Goal: Task Accomplishment & Management: Use online tool/utility

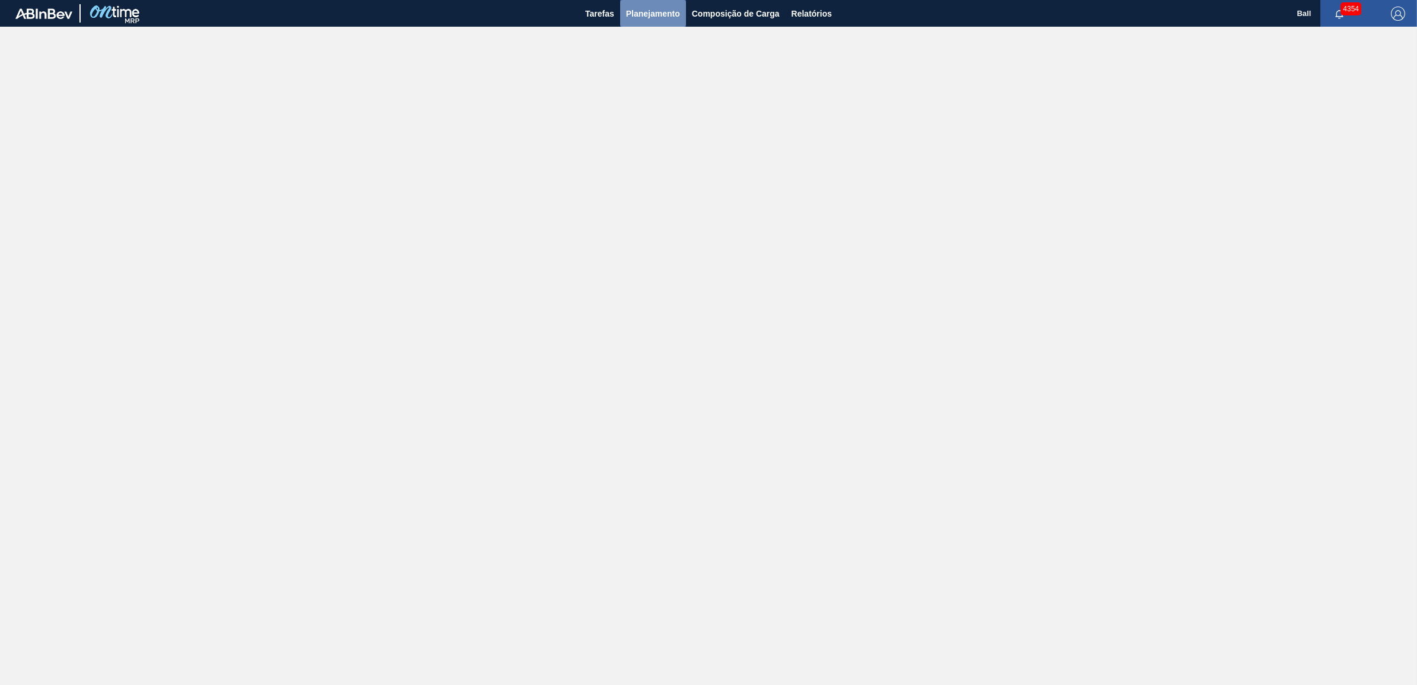
click at [629, 12] on span "Planejamento" at bounding box center [653, 14] width 54 height 14
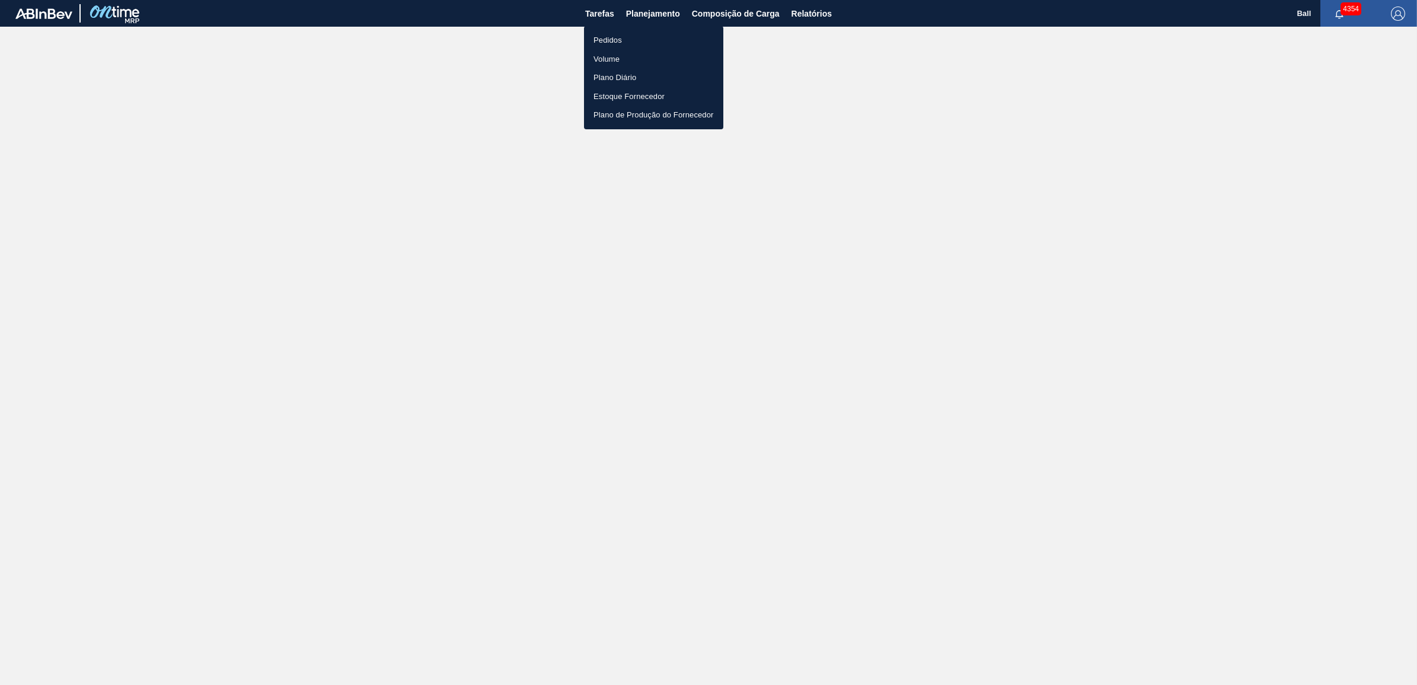
click at [606, 57] on li "Volume" at bounding box center [653, 59] width 139 height 19
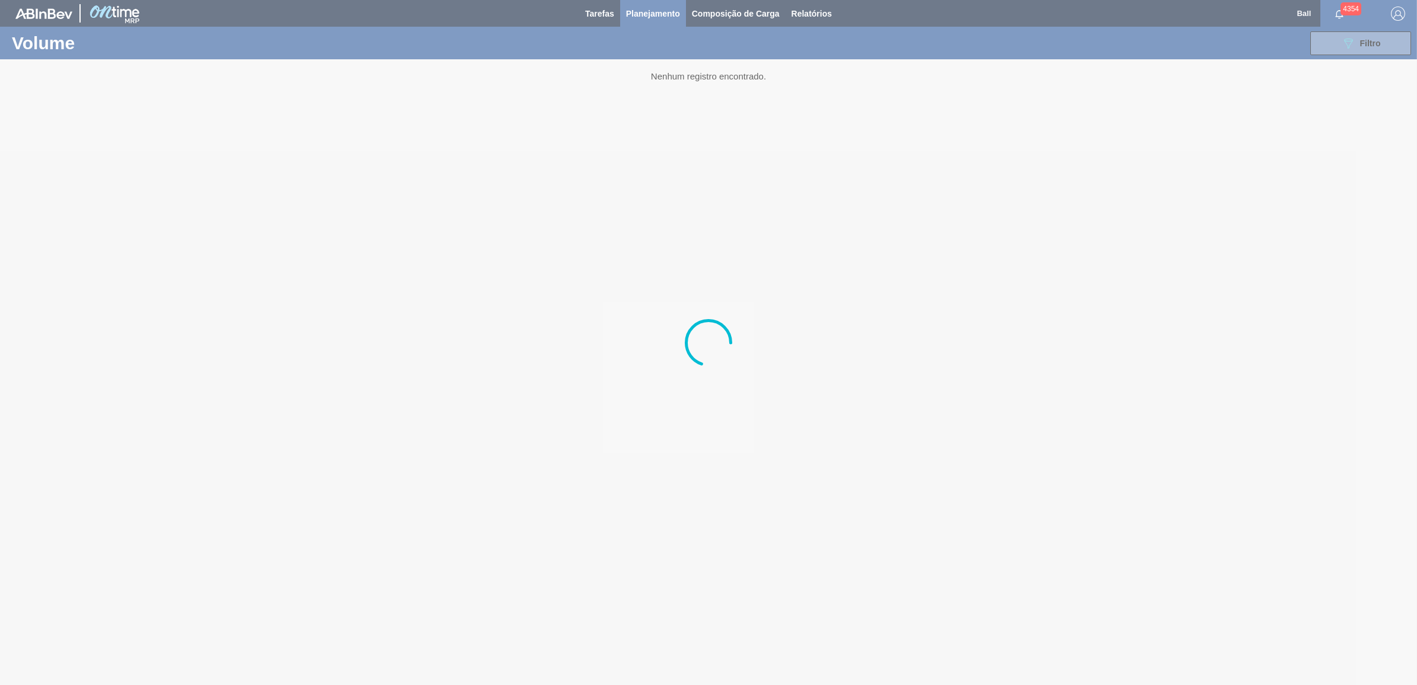
drag, startPoint x: 606, startPoint y: 57, endPoint x: 609, endPoint y: 62, distance: 6.1
drag, startPoint x: 609, startPoint y: 62, endPoint x: 479, endPoint y: 117, distance: 141.3
click at [479, 117] on div at bounding box center [708, 342] width 1417 height 685
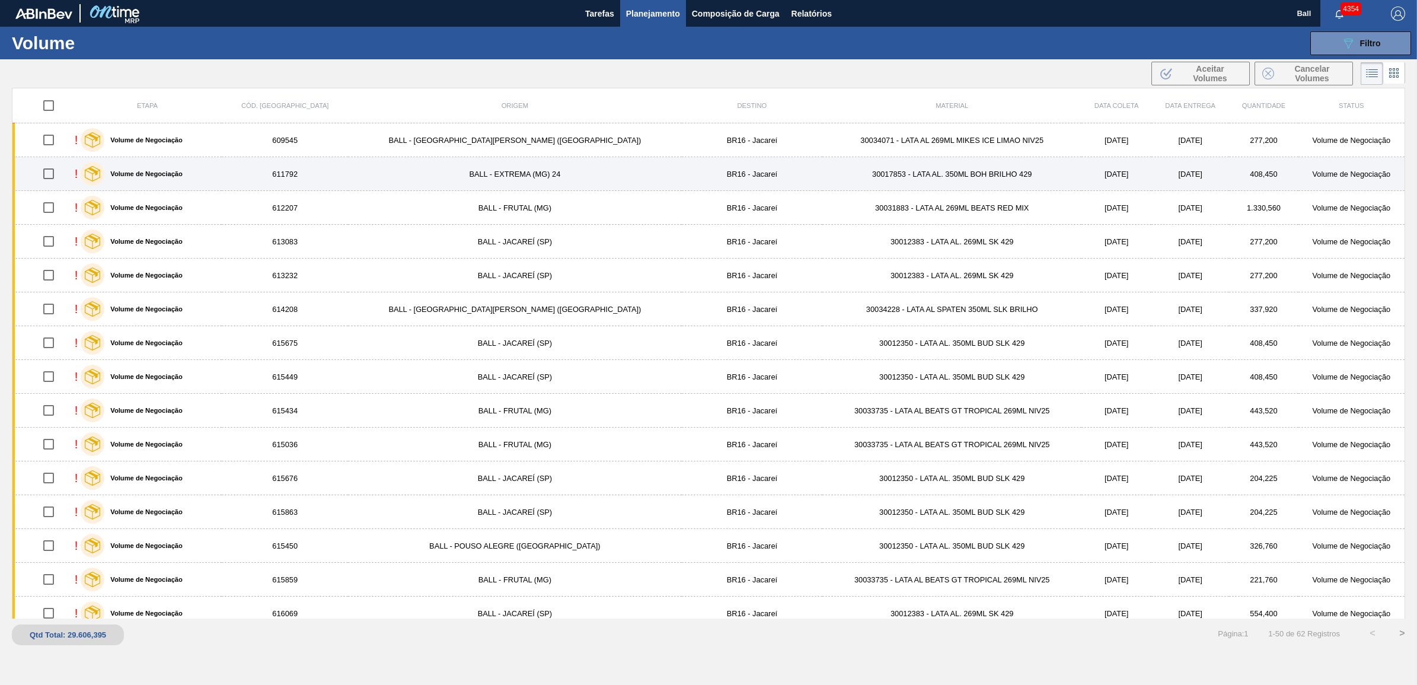
click at [220, 178] on div "! Volume de Negociação" at bounding box center [148, 174] width 146 height 30
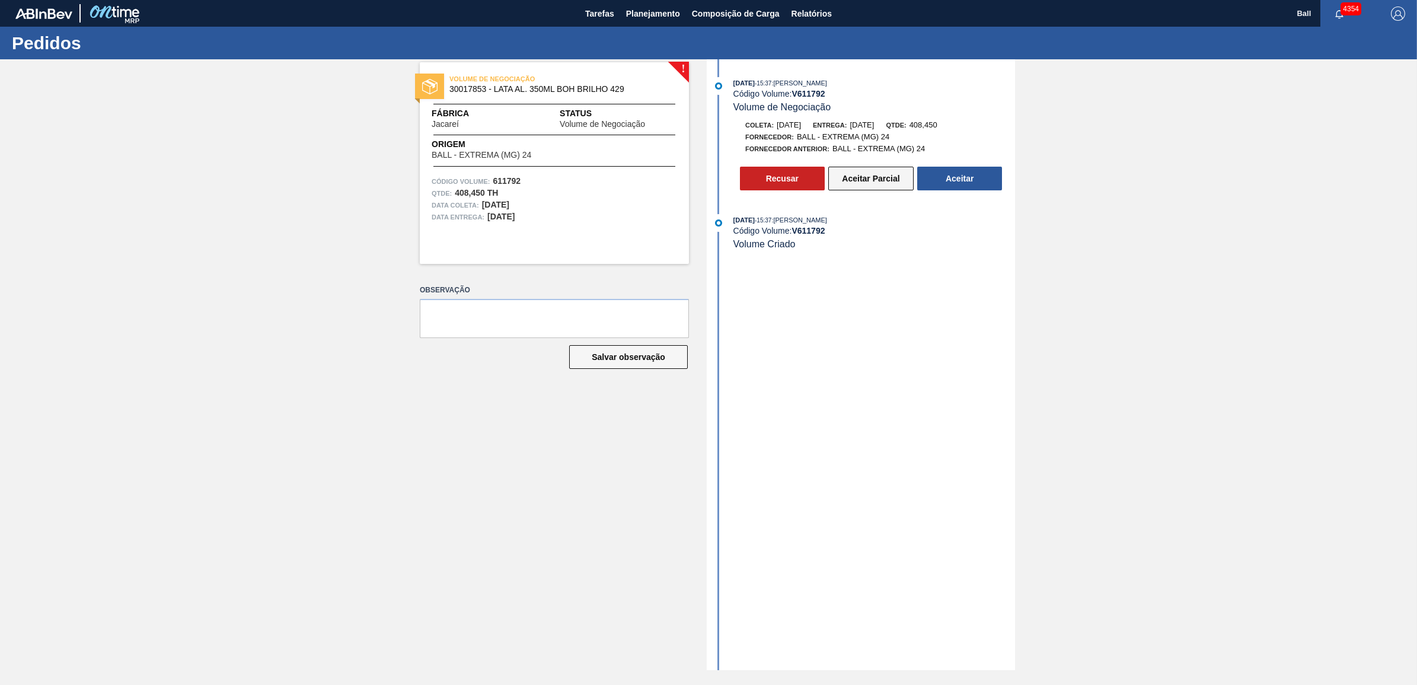
click at [879, 178] on button "Aceitar Parcial" at bounding box center [870, 179] width 85 height 24
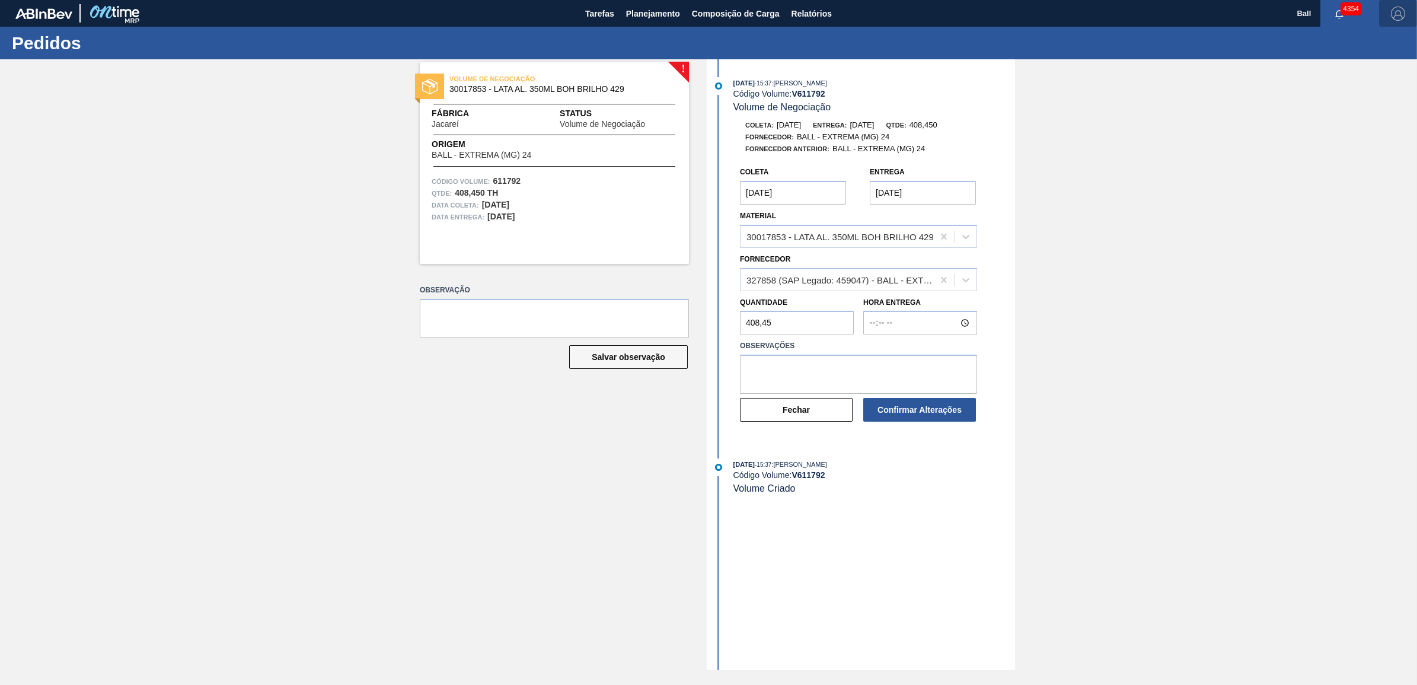
click at [1391, 18] on img "button" at bounding box center [1398, 14] width 14 height 14
click at [1346, 119] on li "Sair" at bounding box center [1363, 127] width 90 height 21
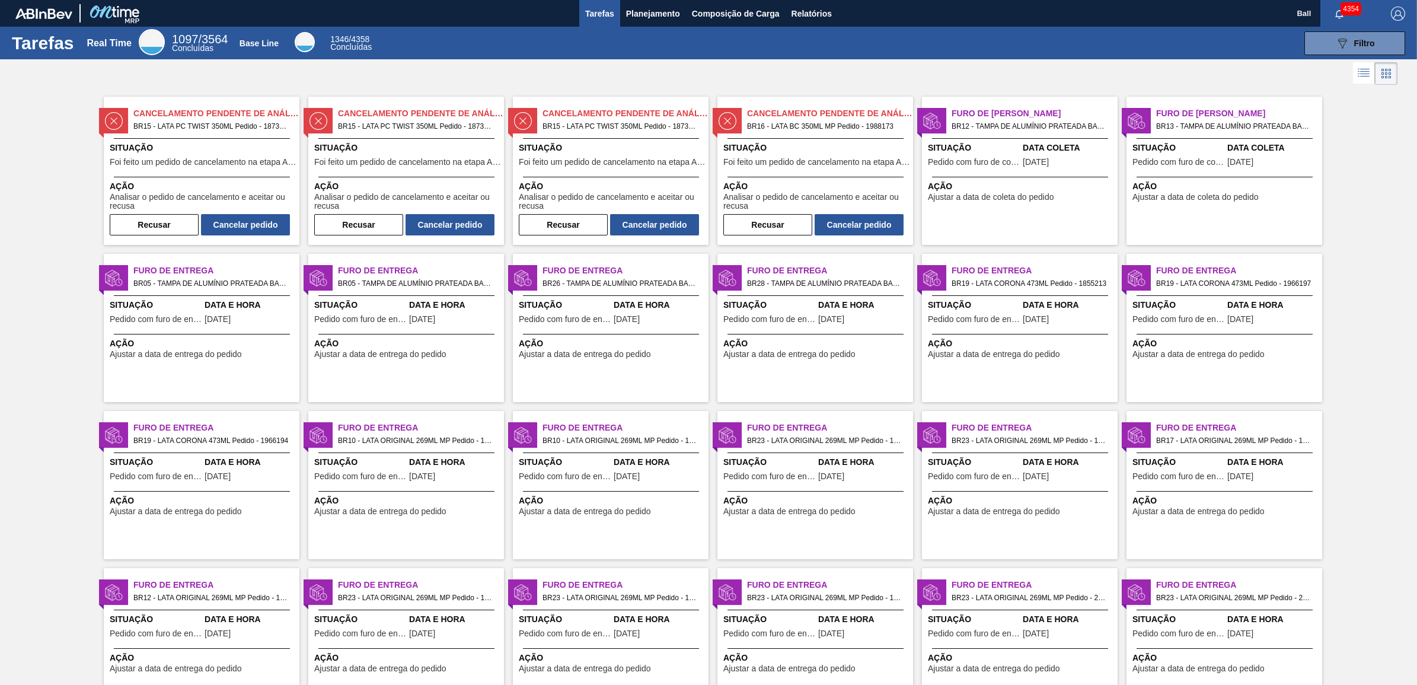
click at [1393, 18] on img "button" at bounding box center [1398, 14] width 14 height 14
click at [1359, 127] on li "Sair" at bounding box center [1363, 127] width 90 height 21
click at [1400, 7] on img "button" at bounding box center [1398, 14] width 14 height 14
click at [1348, 131] on li "Sair" at bounding box center [1363, 127] width 90 height 21
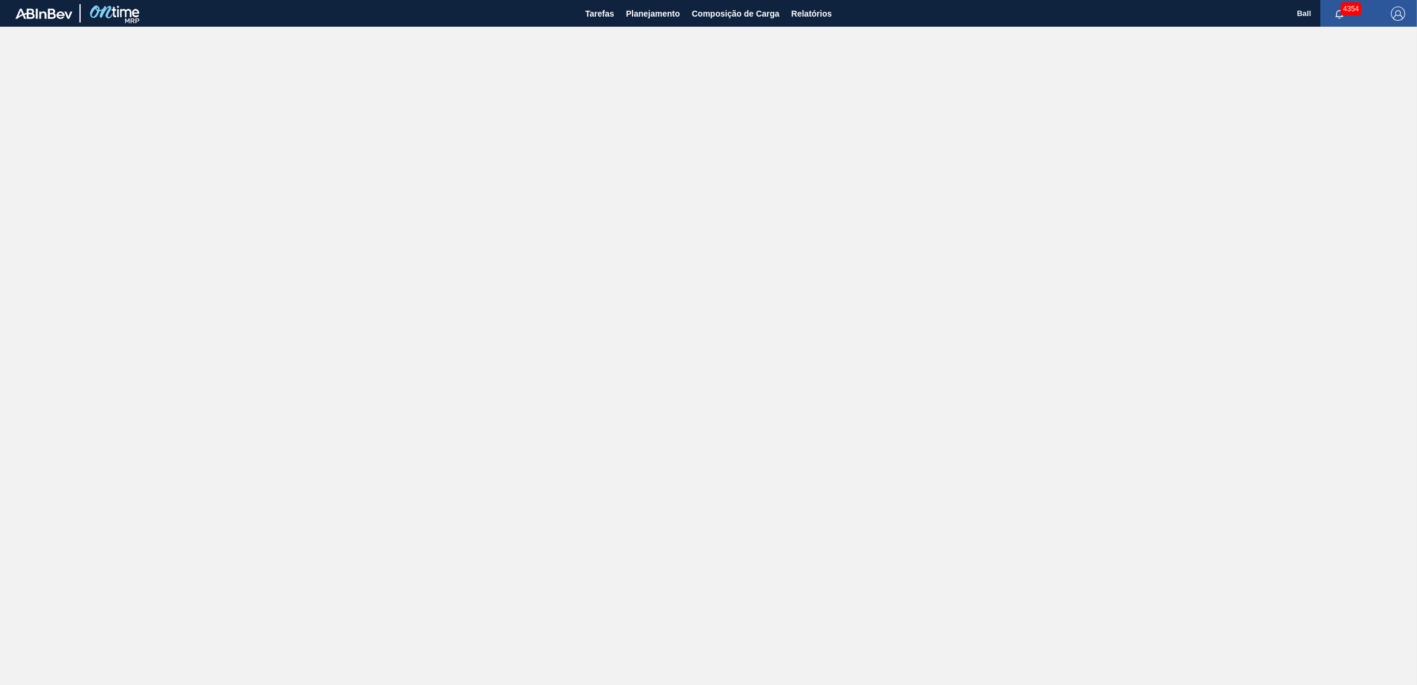
click at [1399, 11] on img "button" at bounding box center [1398, 14] width 14 height 14
click at [1352, 122] on li "Sair" at bounding box center [1363, 127] width 90 height 21
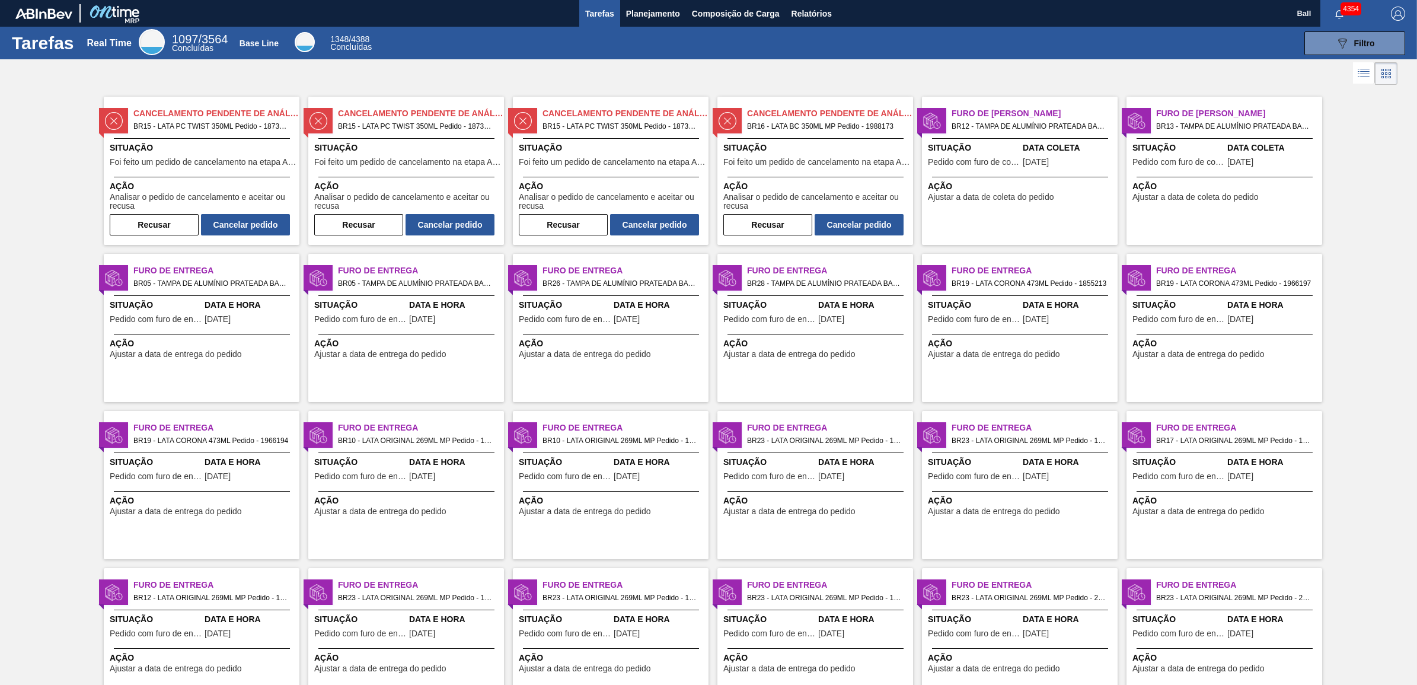
click at [1399, 18] on img "button" at bounding box center [1398, 14] width 14 height 14
click at [1357, 126] on li "Sair" at bounding box center [1363, 127] width 90 height 21
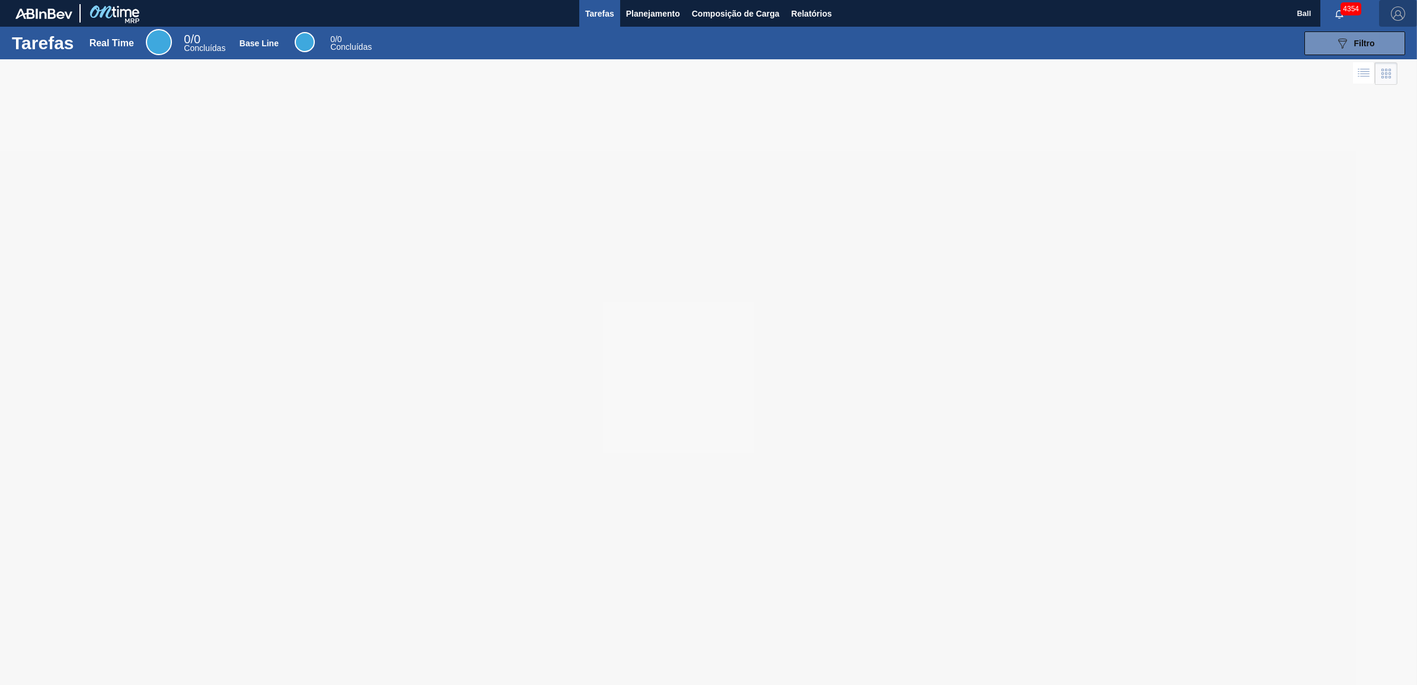
click at [1402, 12] on img "button" at bounding box center [1398, 14] width 14 height 14
click at [1343, 135] on li "Sair" at bounding box center [1363, 127] width 90 height 21
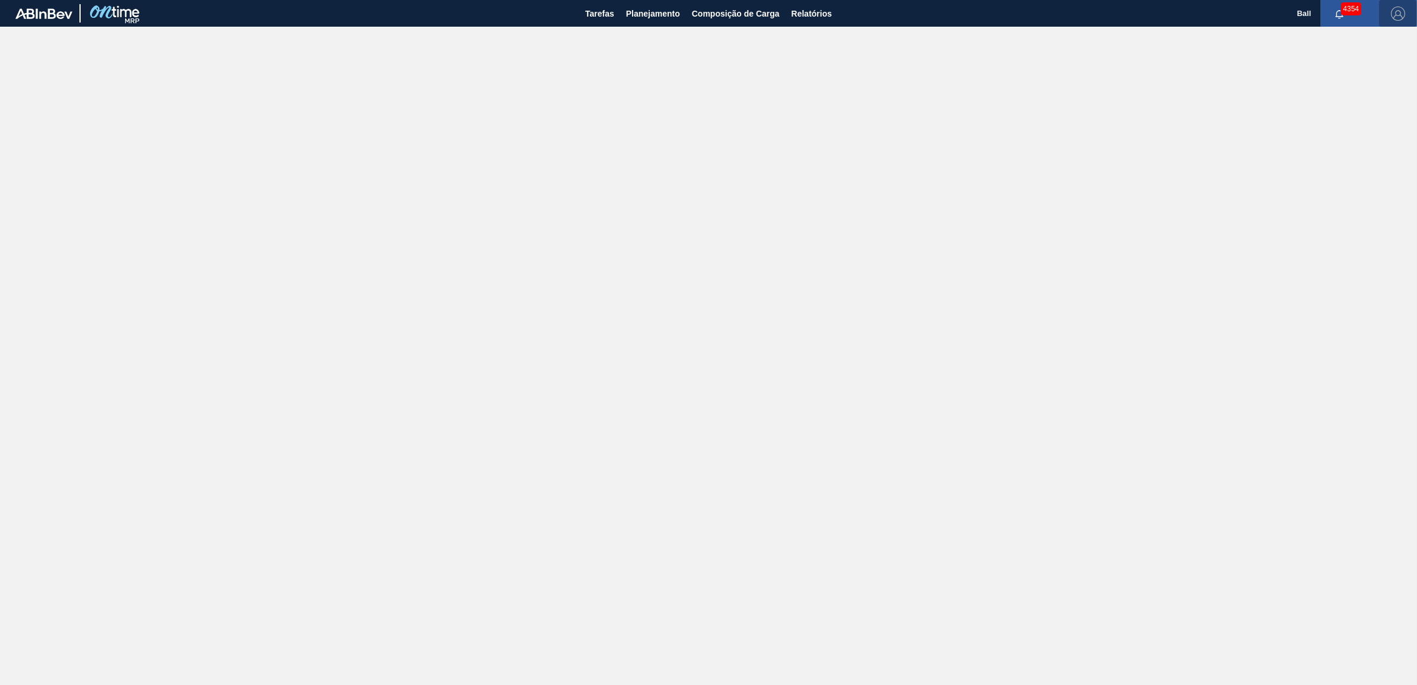
click at [1396, 13] on img "button" at bounding box center [1398, 14] width 14 height 14
click at [1351, 126] on li "Sair" at bounding box center [1363, 127] width 90 height 21
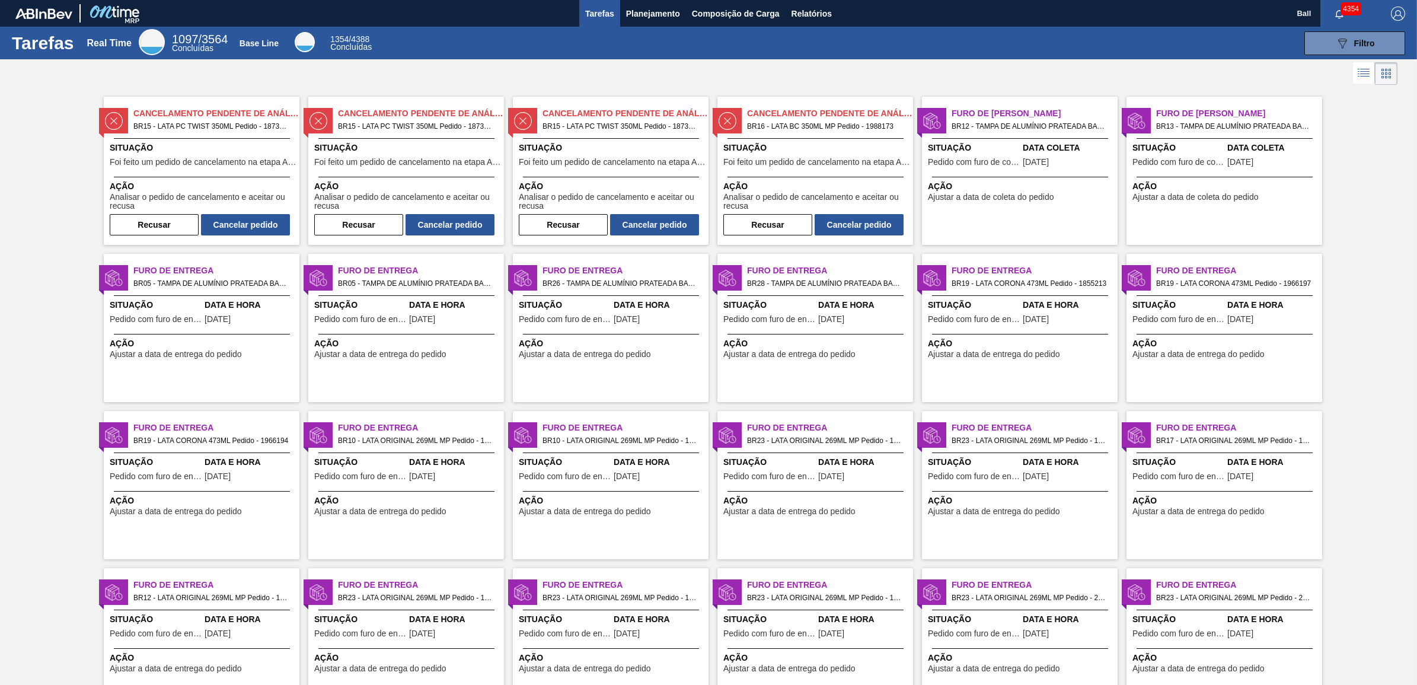
click at [1391, 12] on img "button" at bounding box center [1398, 14] width 14 height 14
